Goal: Task Accomplishment & Management: Use online tool/utility

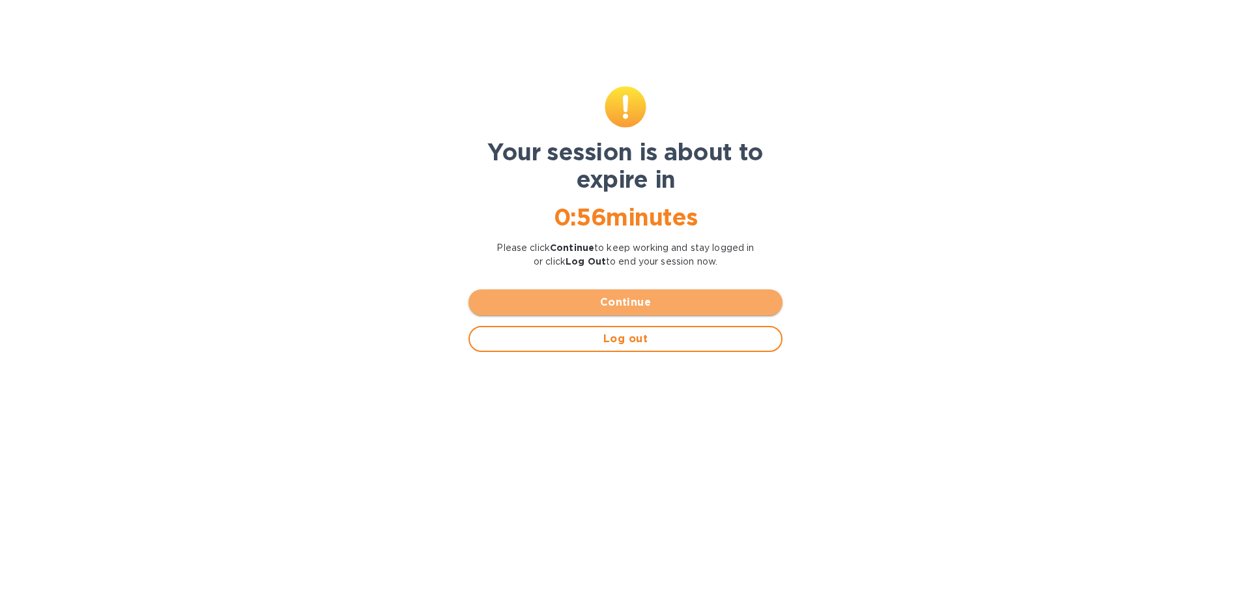
click at [645, 301] on span "Continue" at bounding box center [625, 303] width 293 height 16
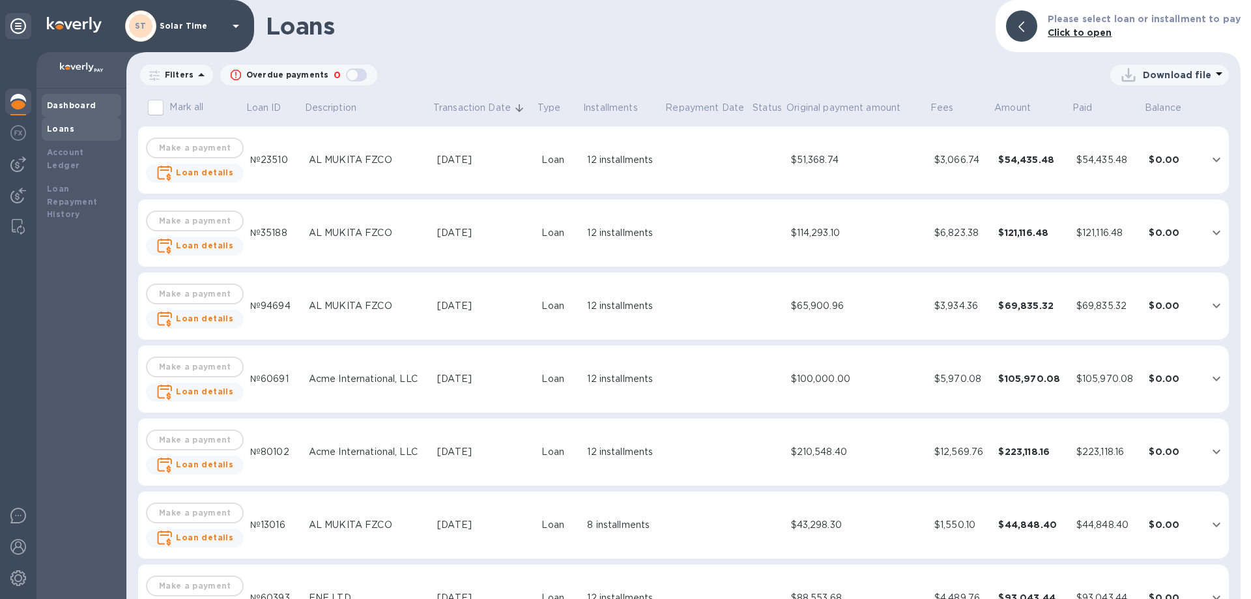
click at [73, 106] on b "Dashboard" at bounding box center [72, 105] width 50 height 10
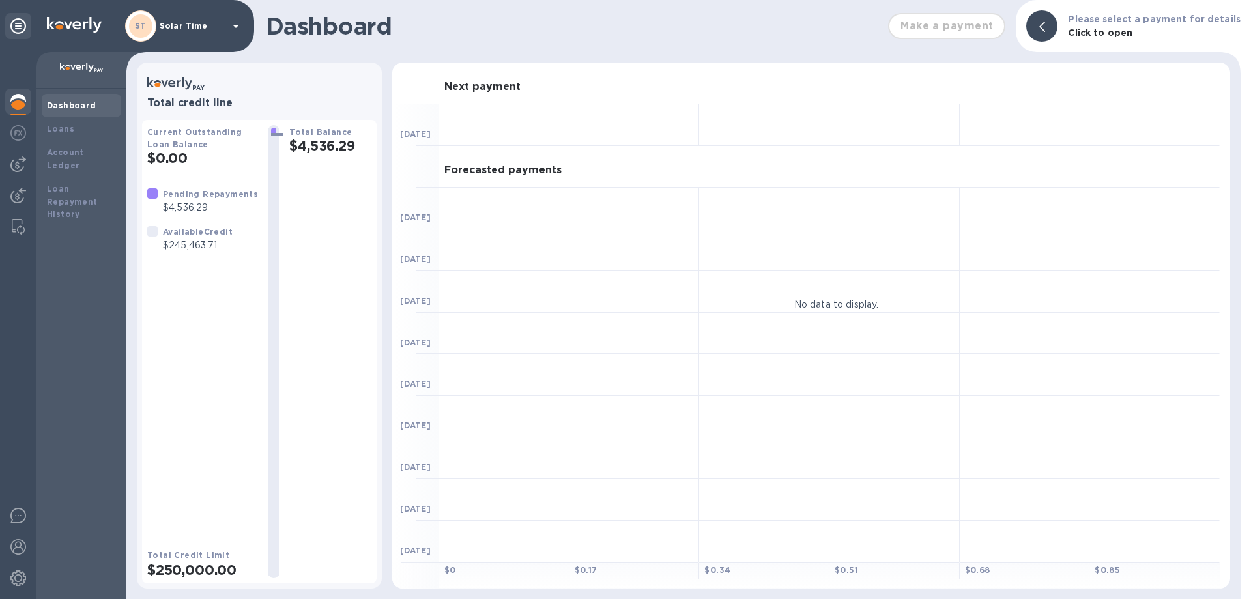
click at [77, 99] on div "Dashboard" at bounding box center [81, 105] width 69 height 13
click at [74, 59] on div at bounding box center [81, 70] width 90 height 36
click at [20, 199] on img at bounding box center [18, 196] width 16 height 16
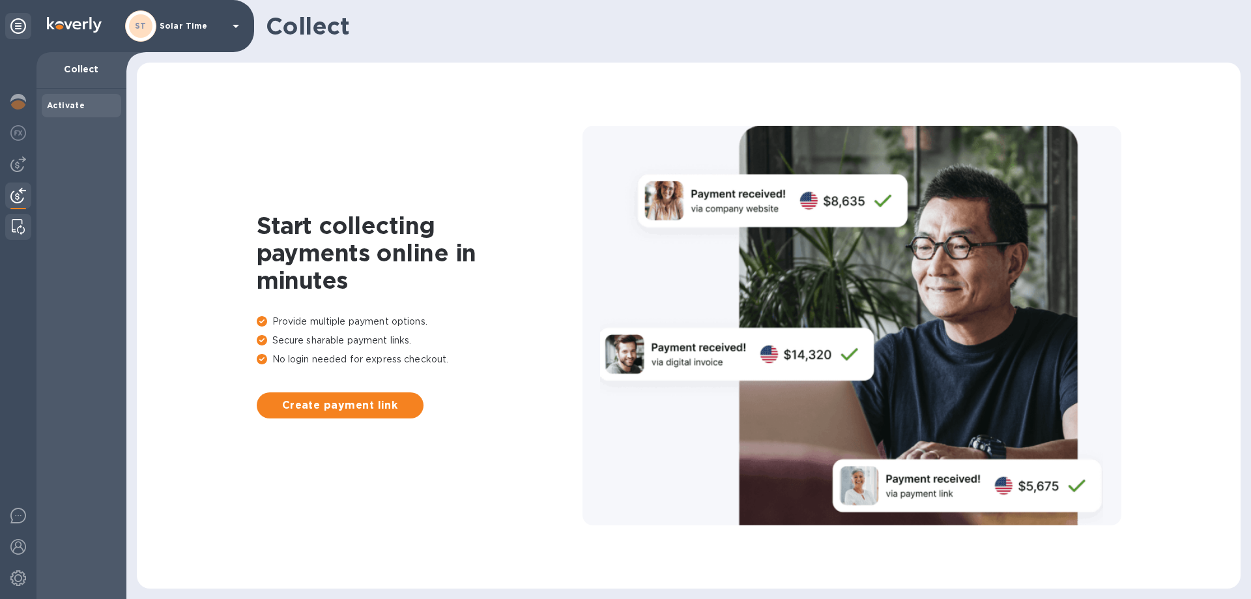
click at [19, 220] on img at bounding box center [18, 227] width 13 height 16
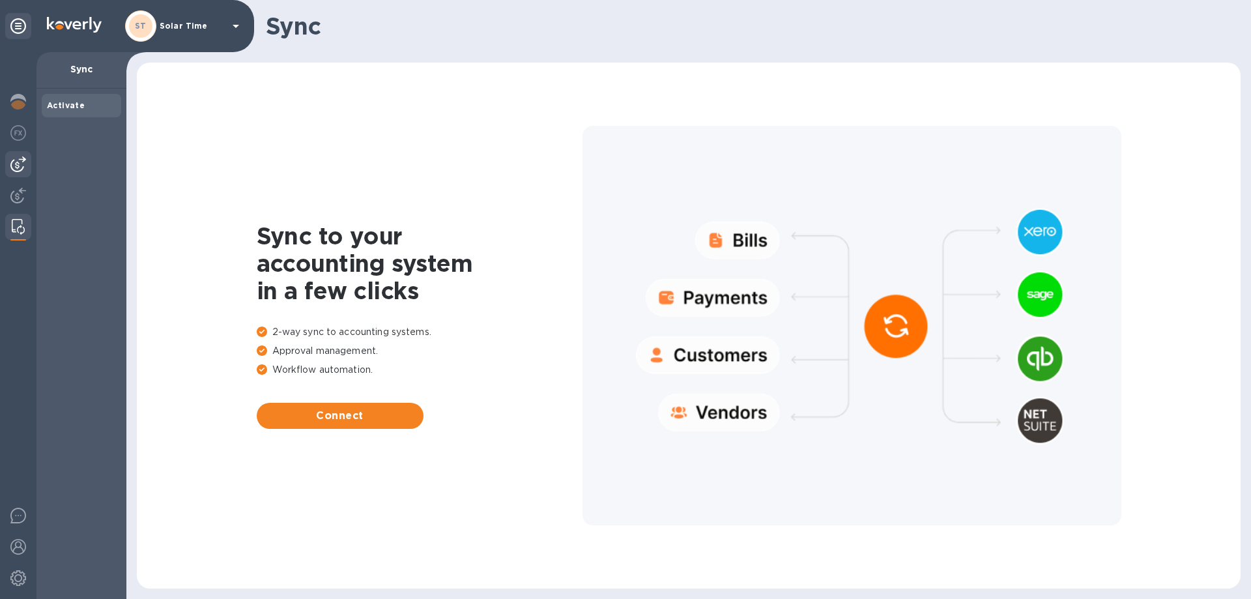
click at [20, 166] on img at bounding box center [18, 164] width 16 height 16
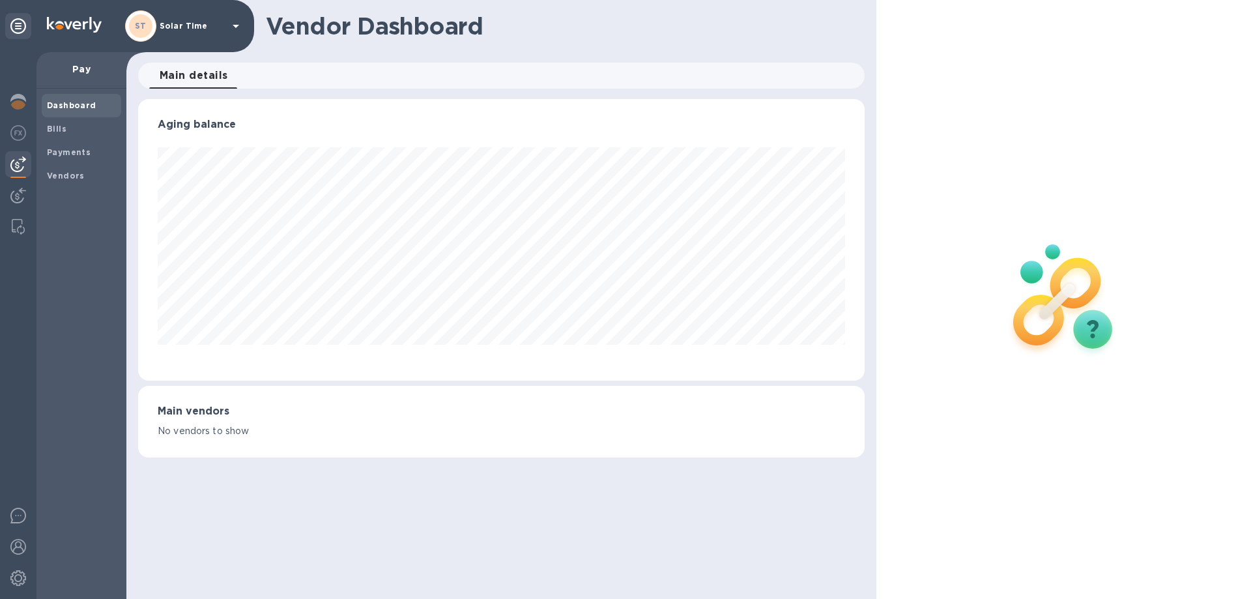
scroll to position [282, 726]
click at [18, 138] on img at bounding box center [18, 133] width 16 height 16
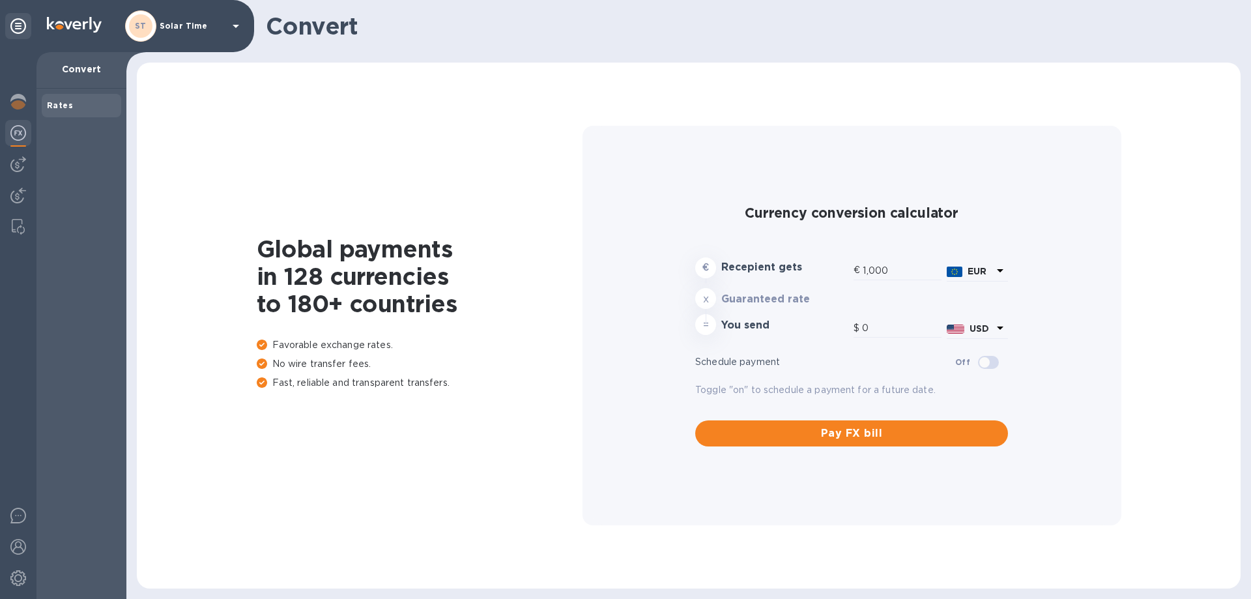
type input "1,195.91"
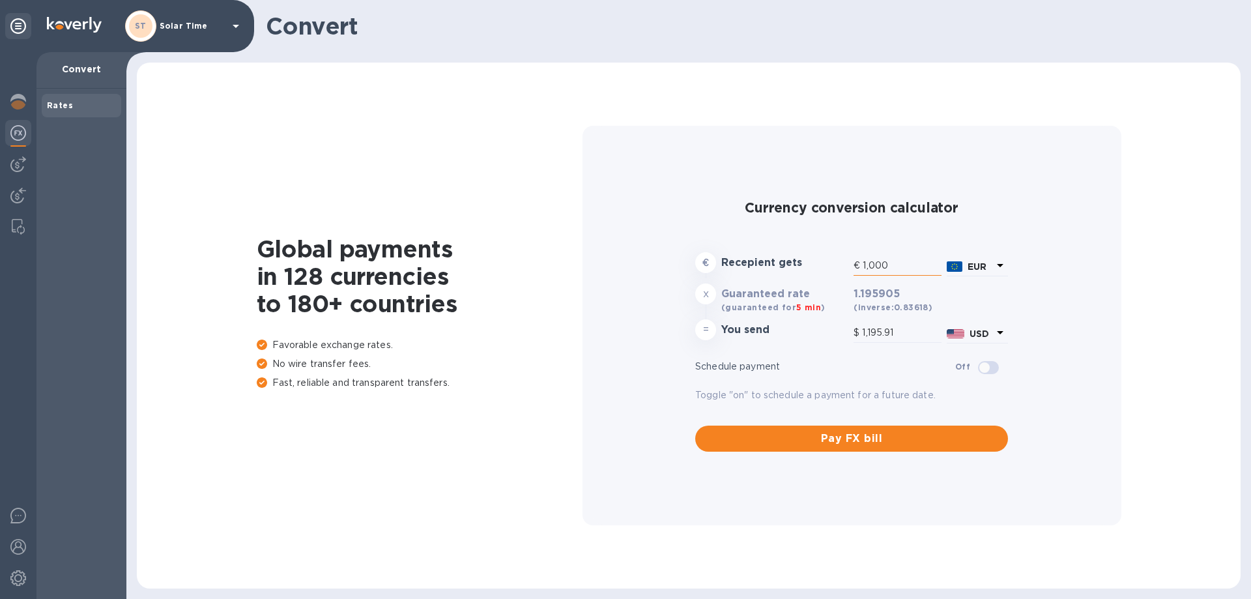
click at [895, 263] on input "1,000" at bounding box center [902, 266] width 79 height 20
type input "100"
type input "119.59"
type input "10"
type input "11.96"
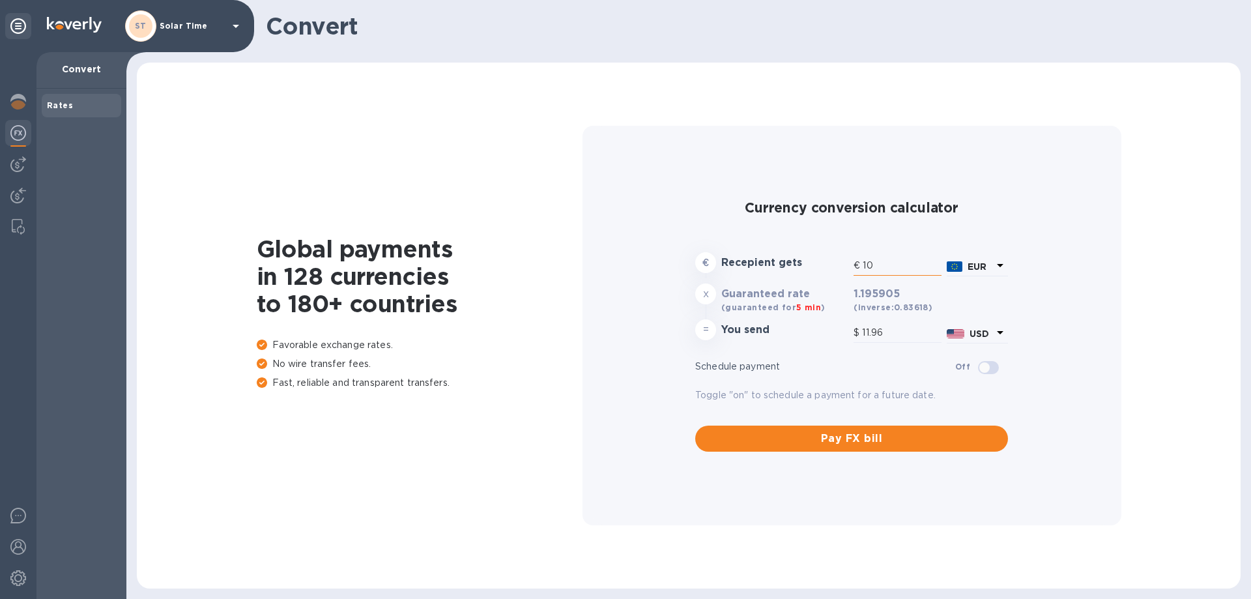
type input "1"
type input "1.2"
type input "16"
type input "19.13"
type input "162"
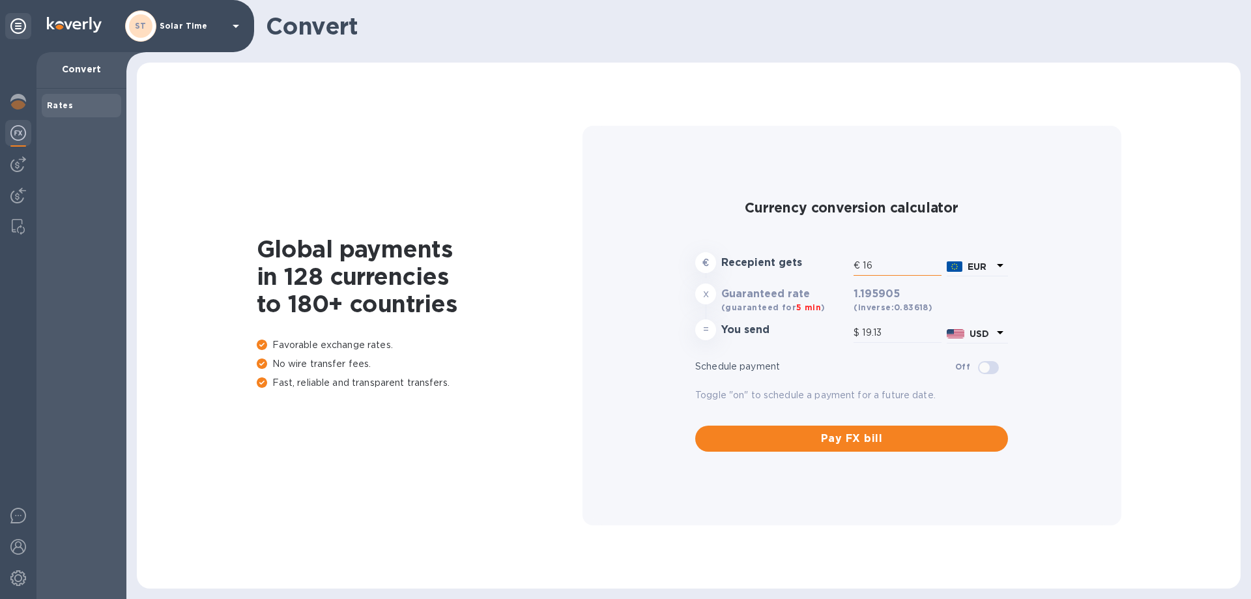
type input "193.74"
type input "1,623"
type input "1,940.95"
type input "16,233"
type input "19,413.13"
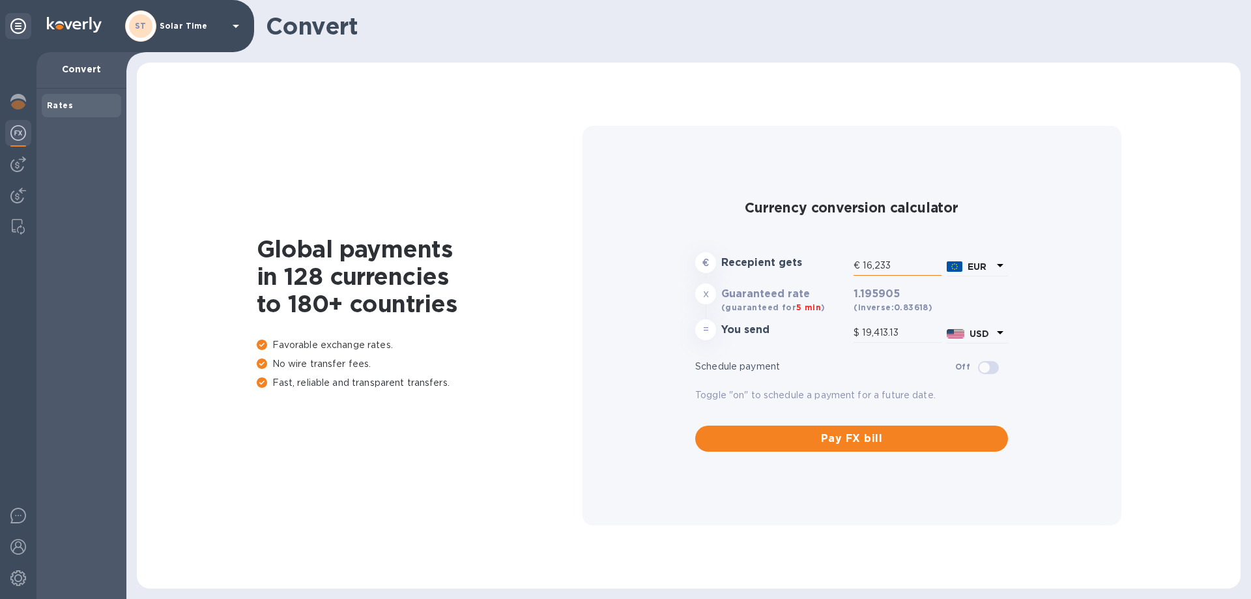
type input "162,336"
type input "194,138.43"
type input "16,233"
type input "19,413.13"
type input "1,623"
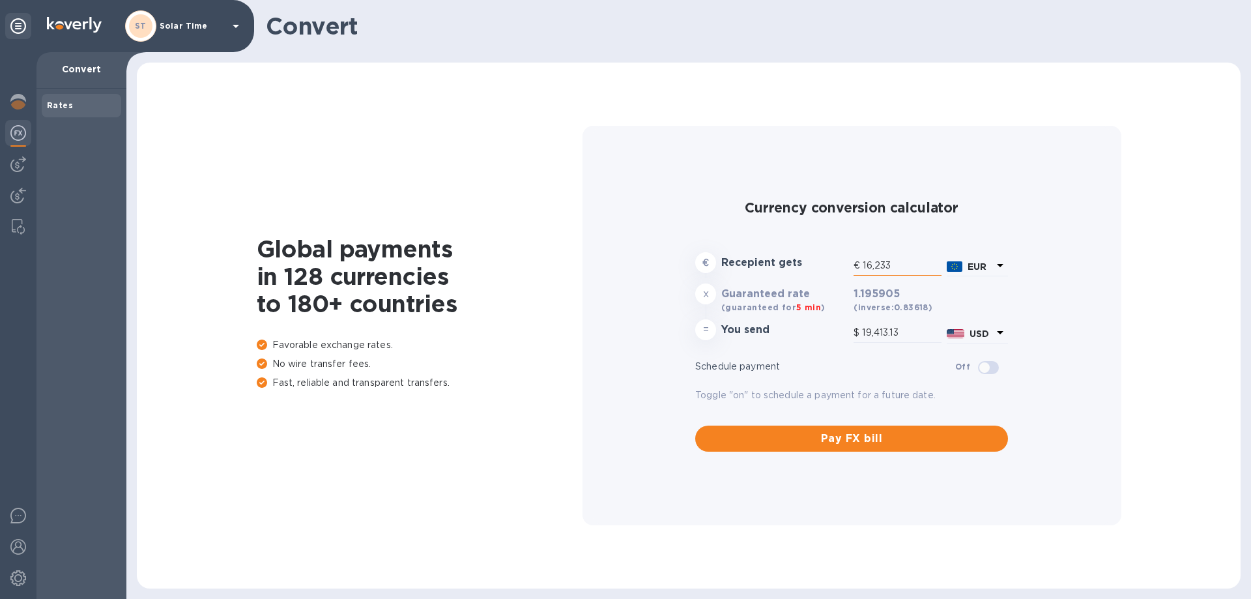
type input "1,940.95"
type input "162"
type input "193.74"
type input "16"
type input "19.13"
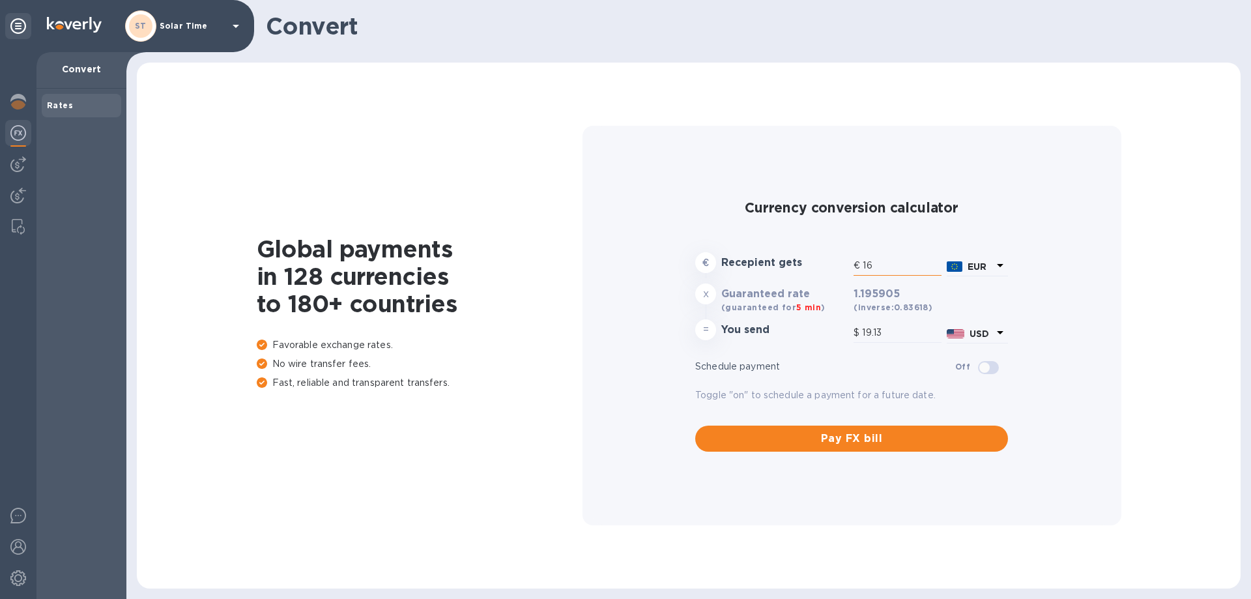
type input "1"
type input "1.2"
type input "2"
type input "2.39"
type input "29"
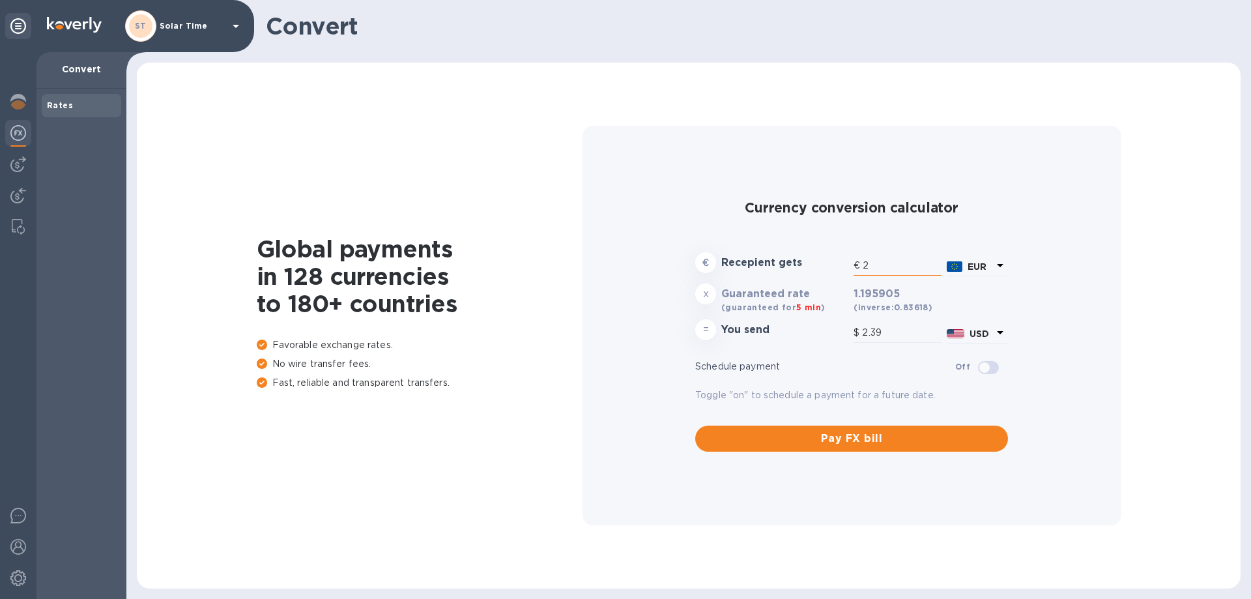
type input "34.68"
type input "293"
type input "350.4"
type input "2,930"
type input "3,504"
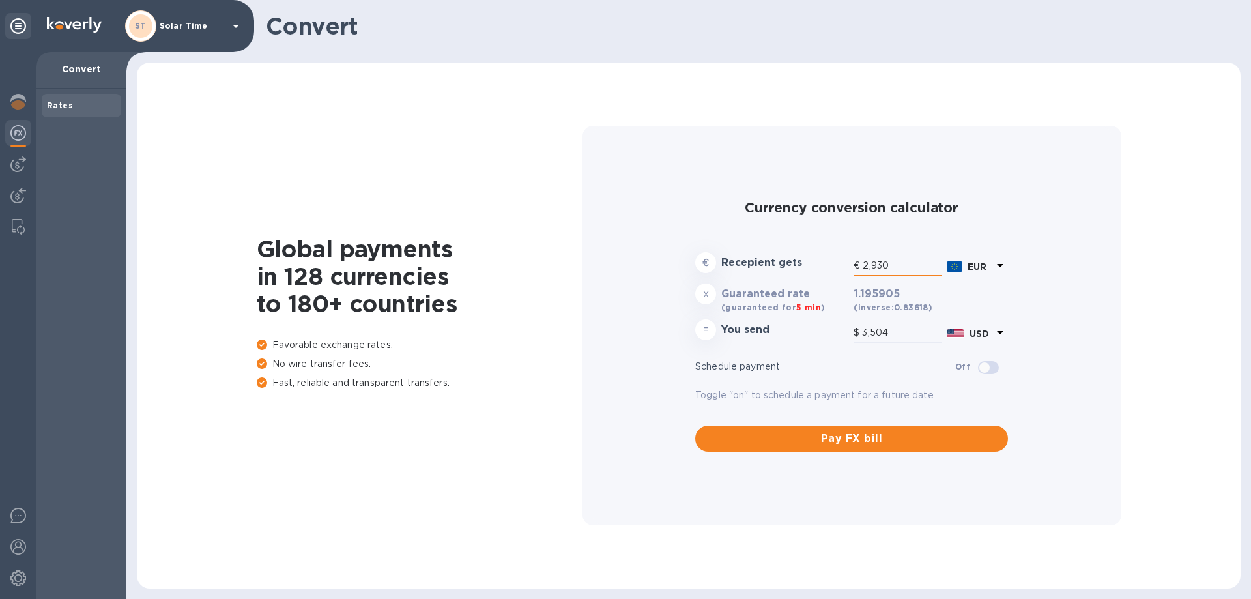
type input "29,309"
type input "35,050.78"
type input "293,094"
type input "350,512.58"
type input "293,094"
